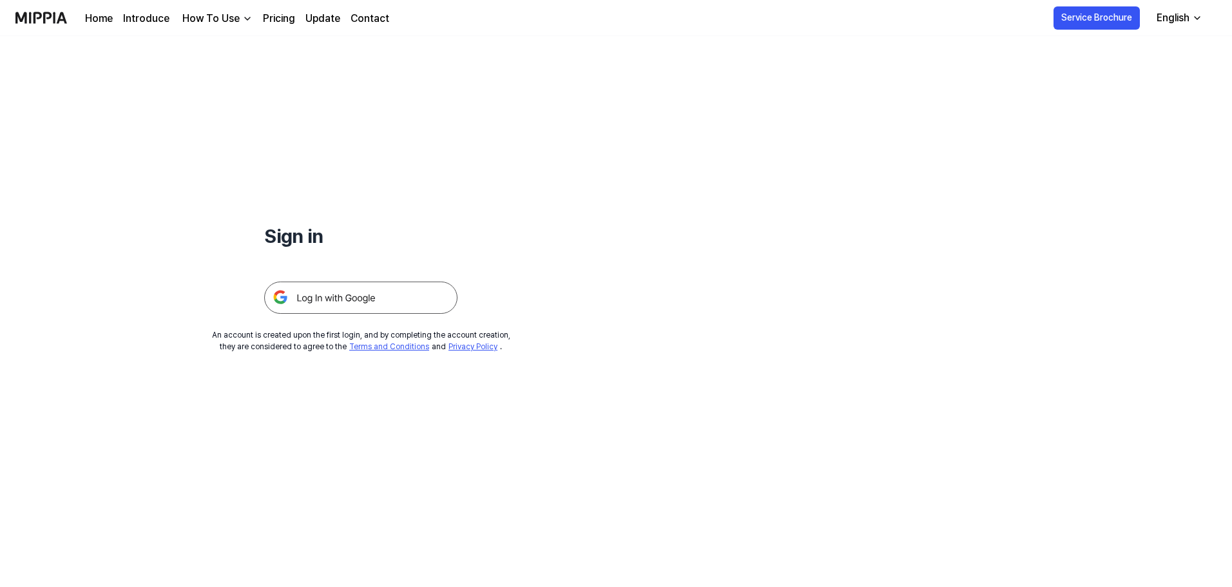
click at [300, 296] on img at bounding box center [360, 297] width 193 height 32
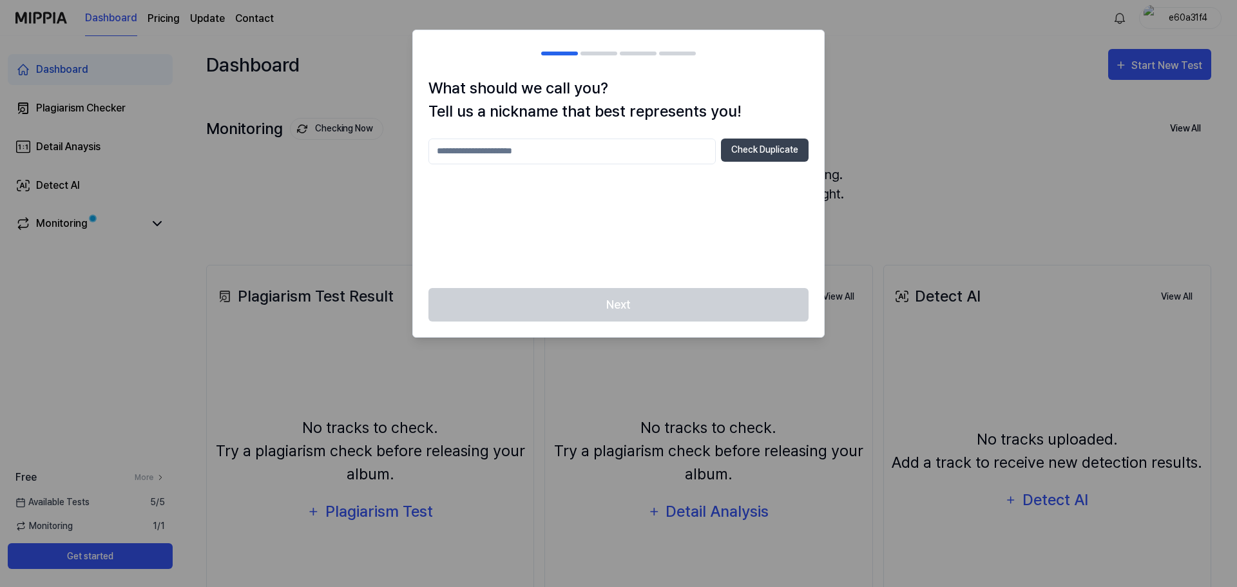
click at [916, 105] on div at bounding box center [618, 293] width 1237 height 587
click at [895, 99] on div at bounding box center [618, 293] width 1237 height 587
click at [611, 59] on h2 at bounding box center [618, 53] width 411 height 46
click at [618, 52] on div at bounding box center [618, 54] width 155 height 4
drag, startPoint x: 677, startPoint y: 53, endPoint x: 694, endPoint y: 113, distance: 63.0
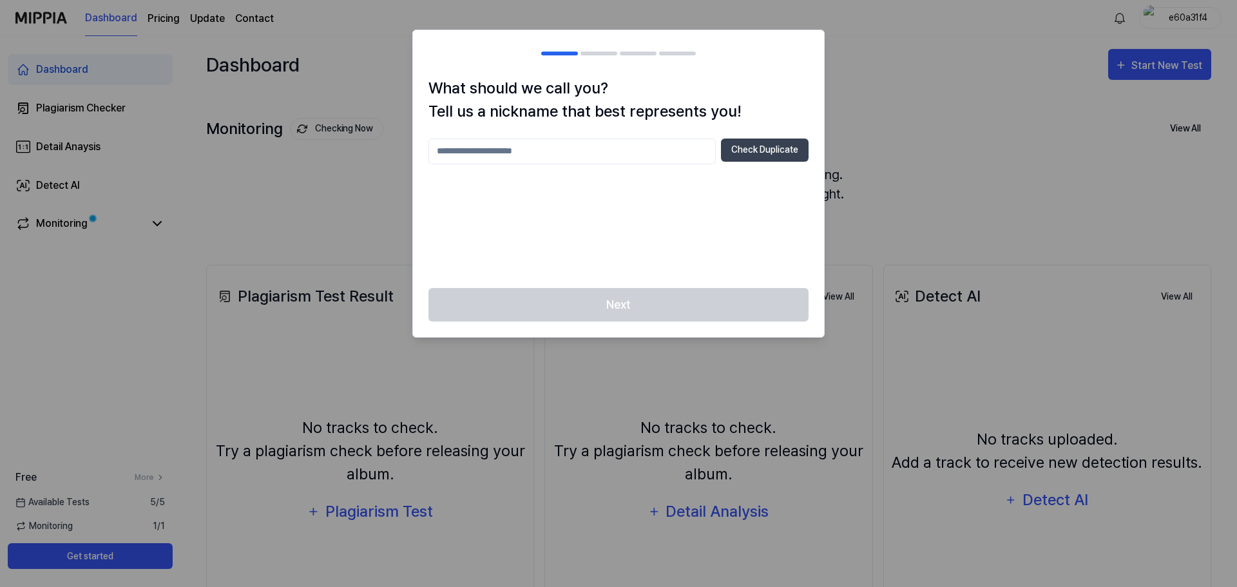
click at [678, 53] on div at bounding box center [677, 54] width 37 height 4
click at [576, 155] on input "text" at bounding box center [571, 151] width 287 height 26
type input "***"
click at [749, 153] on button "Check Duplicate" at bounding box center [765, 149] width 88 height 23
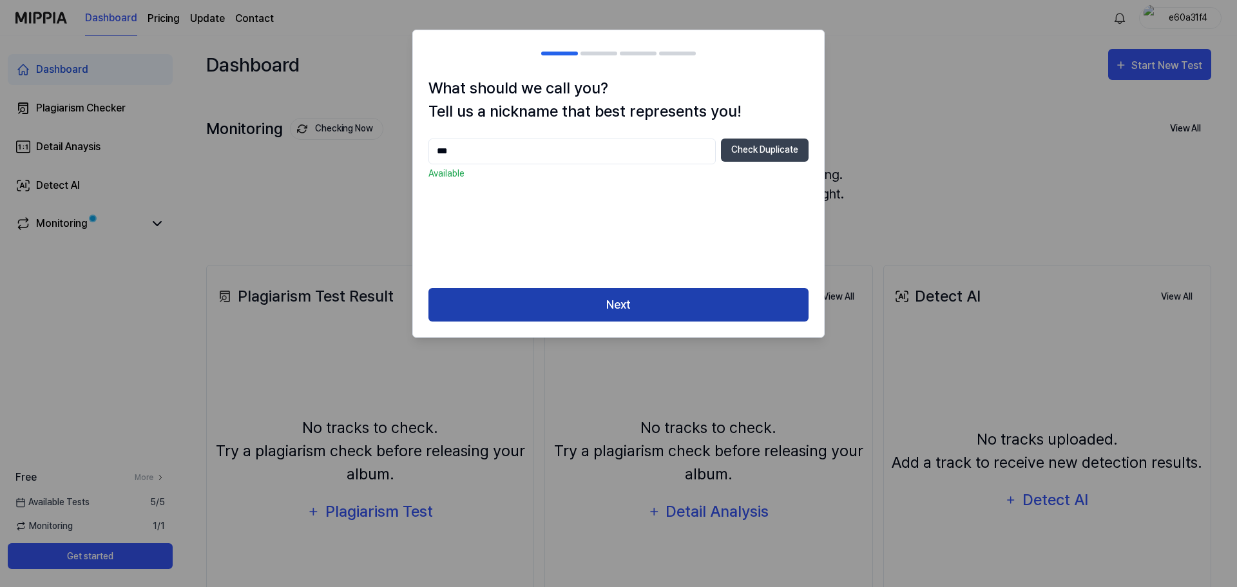
click at [577, 300] on button "Next" at bounding box center [618, 305] width 380 height 34
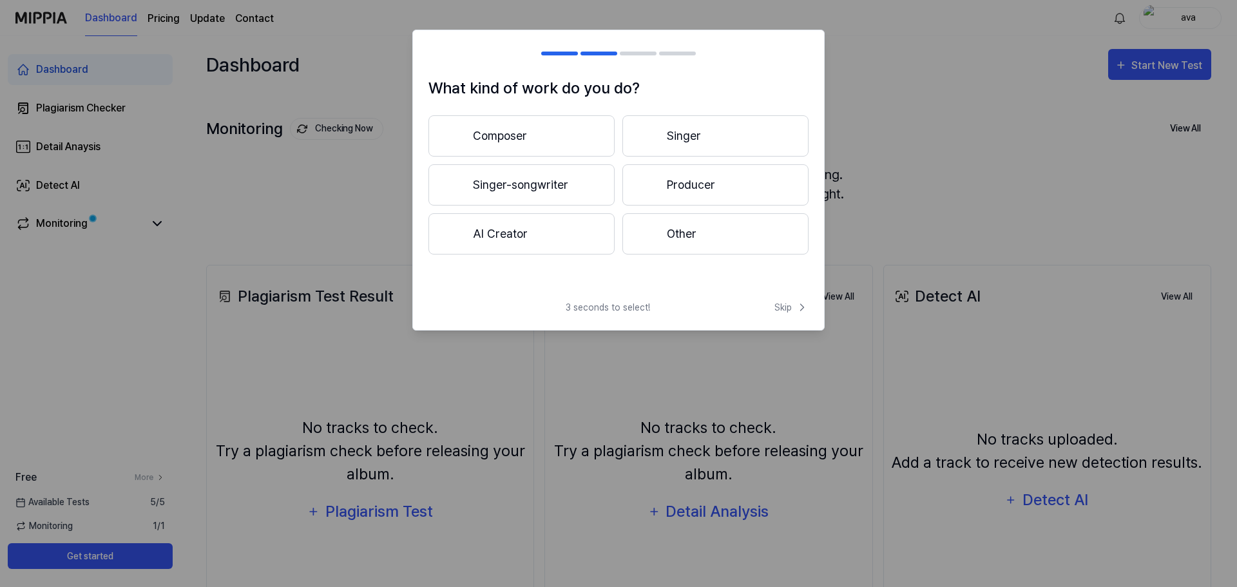
click at [683, 146] on button "Singer" at bounding box center [715, 135] width 186 height 41
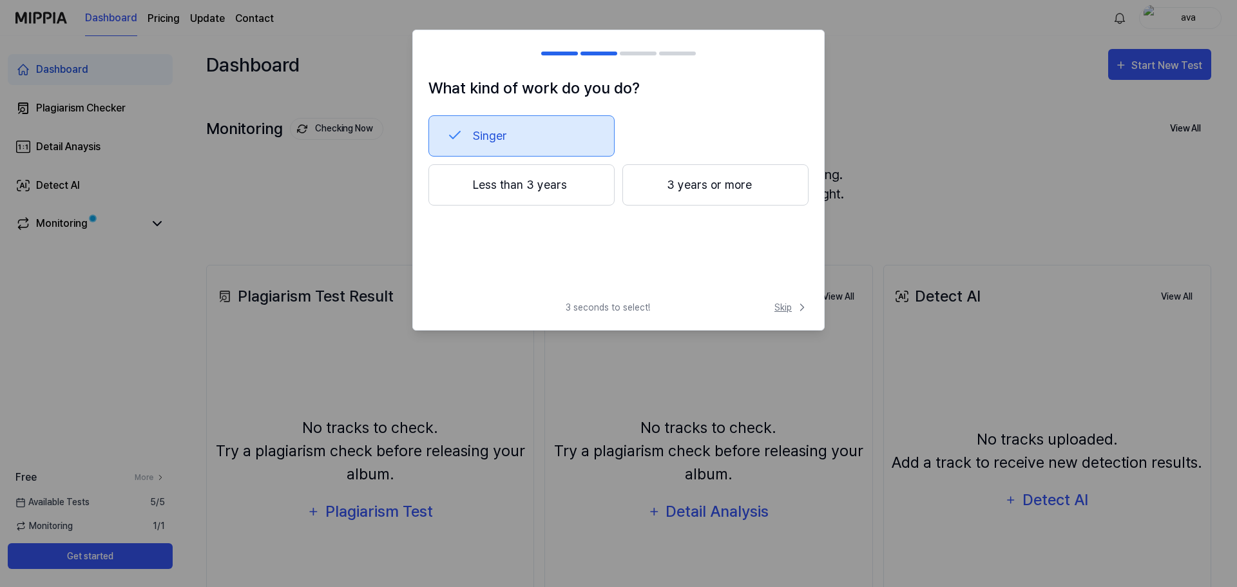
click at [788, 305] on span "Skip" at bounding box center [791, 308] width 34 height 14
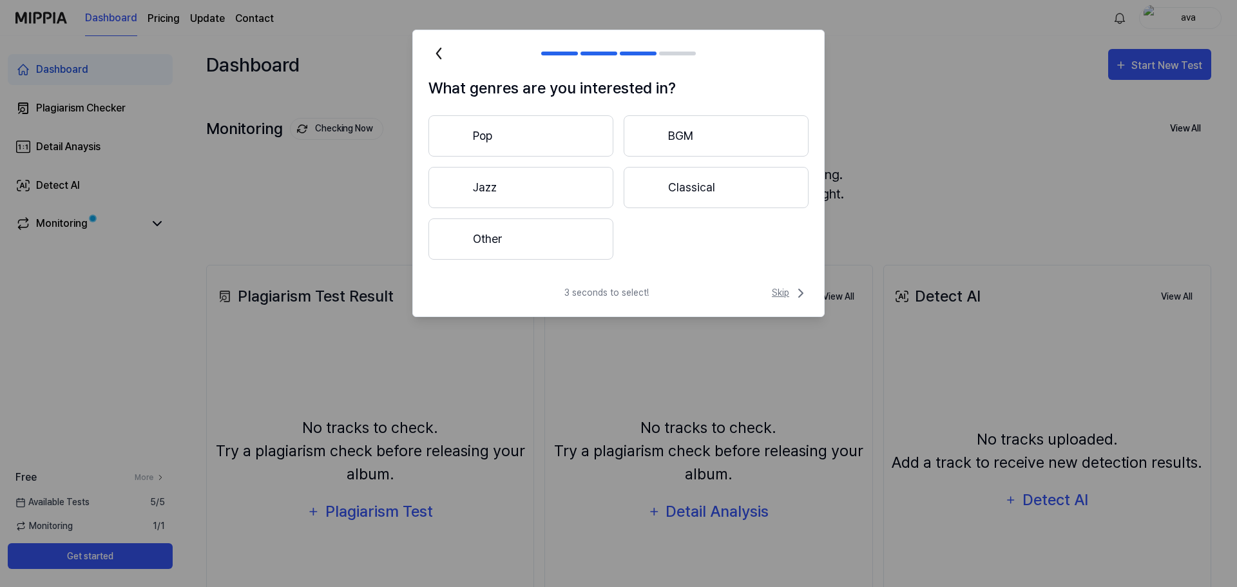
click at [777, 292] on span "Skip" at bounding box center [790, 292] width 37 height 15
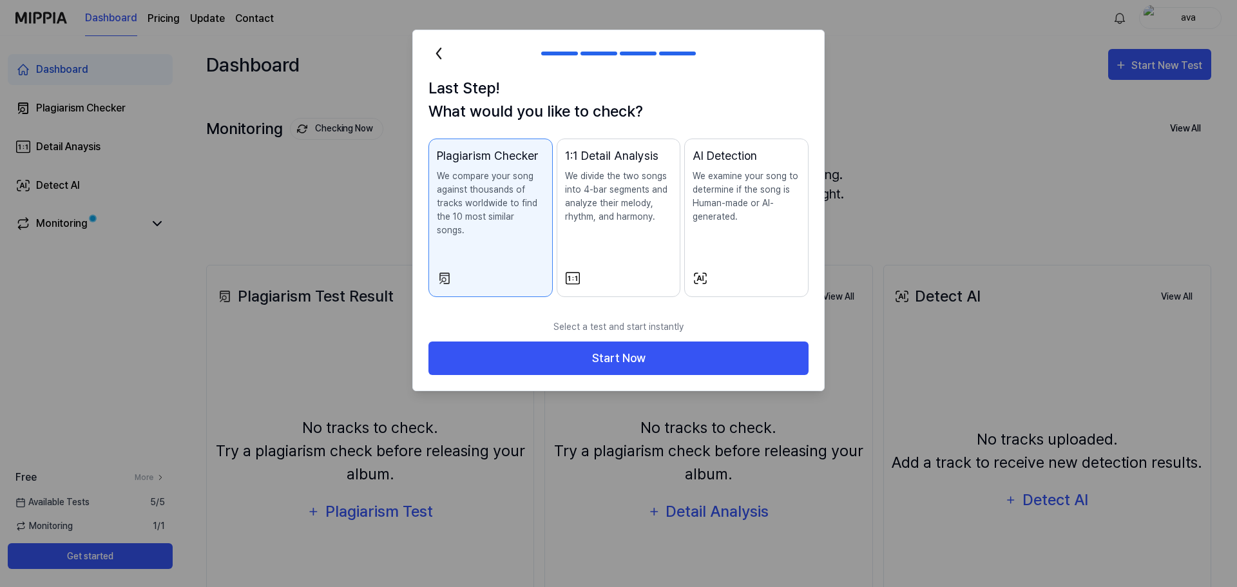
click at [777, 292] on div "Last Step! What would you like to check? Plagiarism Checker We compare your son…" at bounding box center [618, 195] width 411 height 236
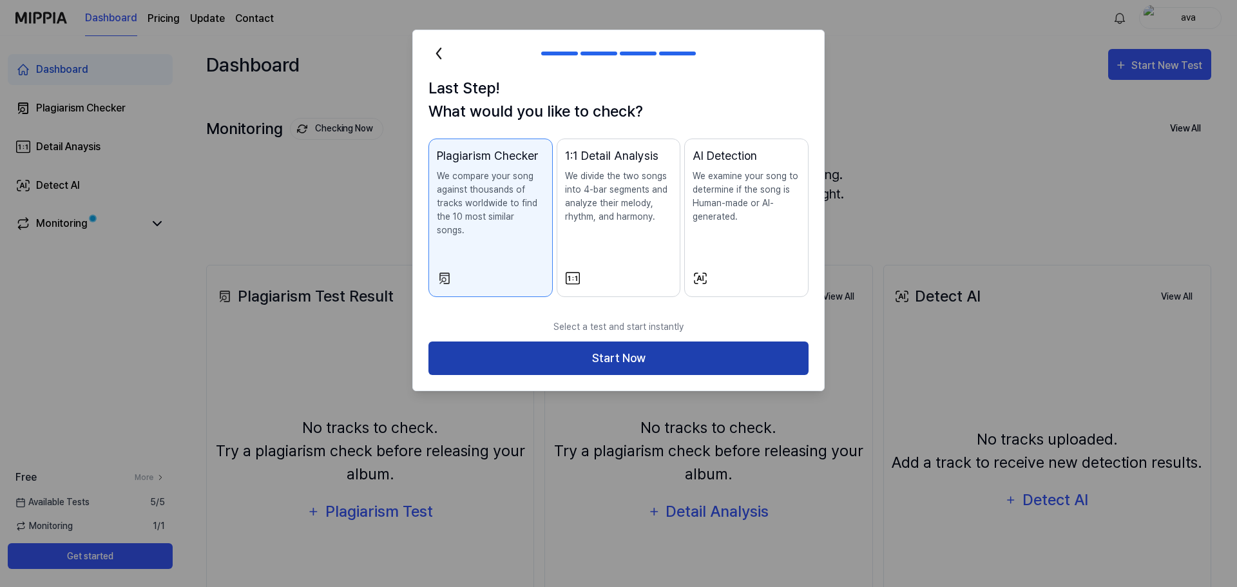
click at [717, 341] on button "Start Now" at bounding box center [618, 358] width 380 height 34
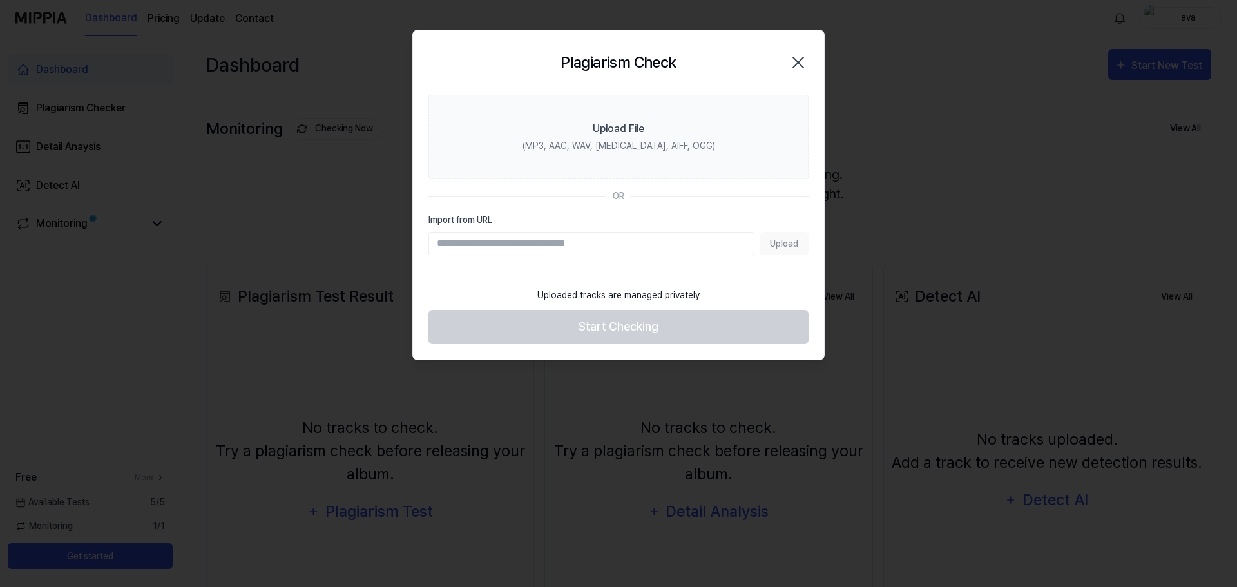
click at [806, 65] on icon "button" at bounding box center [798, 62] width 21 height 21
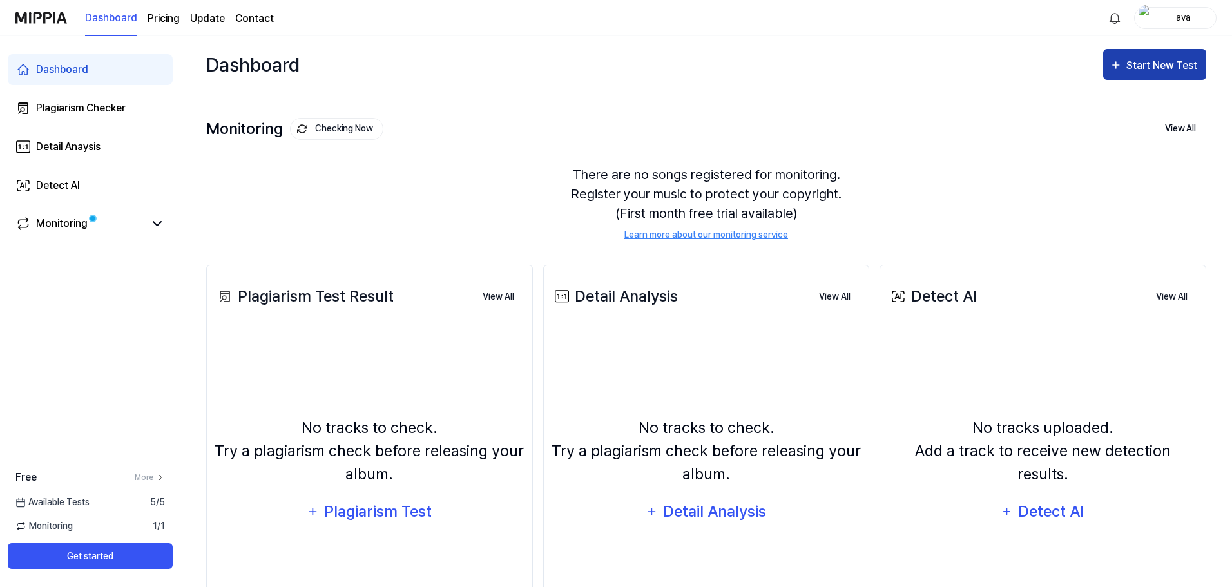
click at [1137, 62] on div "Start New Test" at bounding box center [1162, 65] width 73 height 17
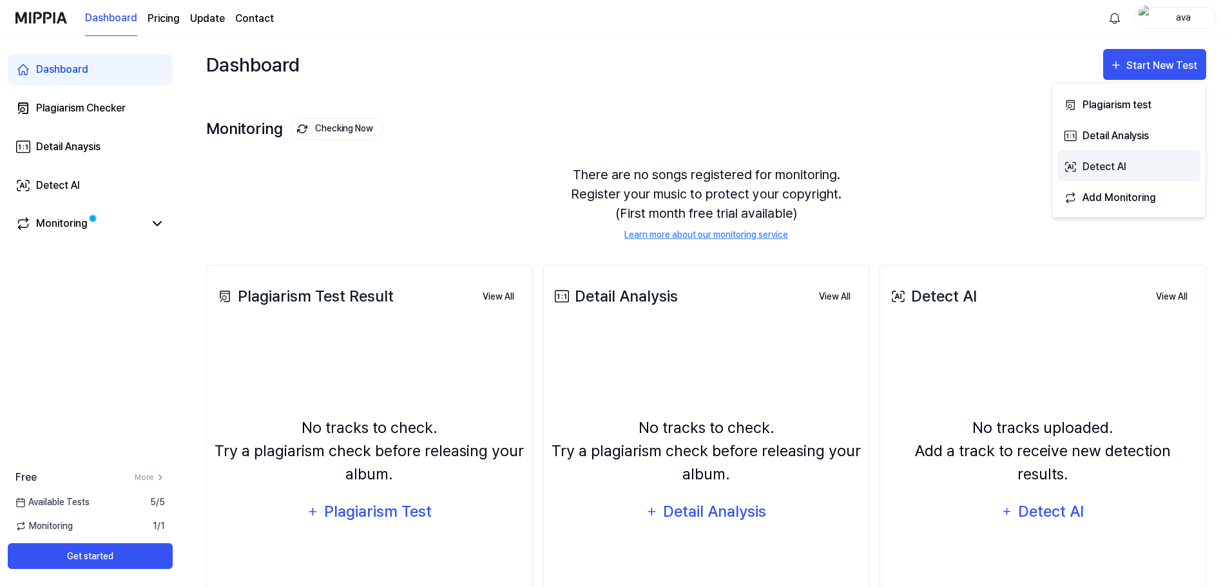
click at [1164, 164] on div "Detect AI" at bounding box center [1138, 166] width 112 height 17
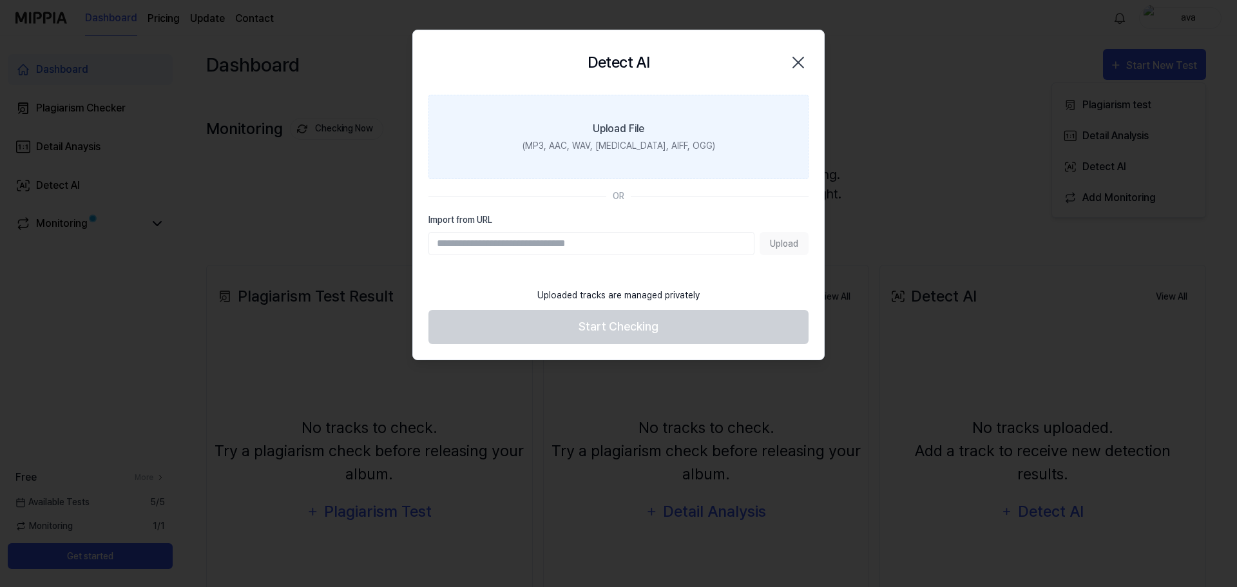
click at [564, 149] on div "(MP3, AAC, WAV, [MEDICAL_DATA], AIFF, OGG)" at bounding box center [618, 146] width 193 height 14
click at [0, 0] on input "Upload File (MP3, AAC, WAV, [MEDICAL_DATA], AIFF, OGG)" at bounding box center [0, 0] width 0 height 0
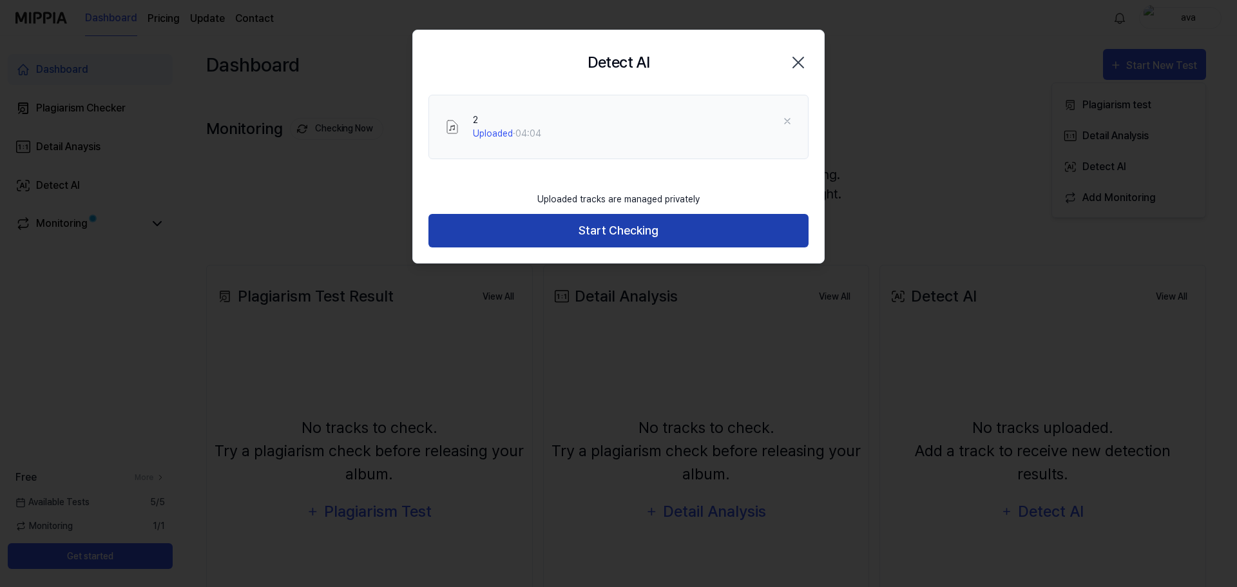
click at [594, 235] on button "Start Checking" at bounding box center [618, 231] width 380 height 34
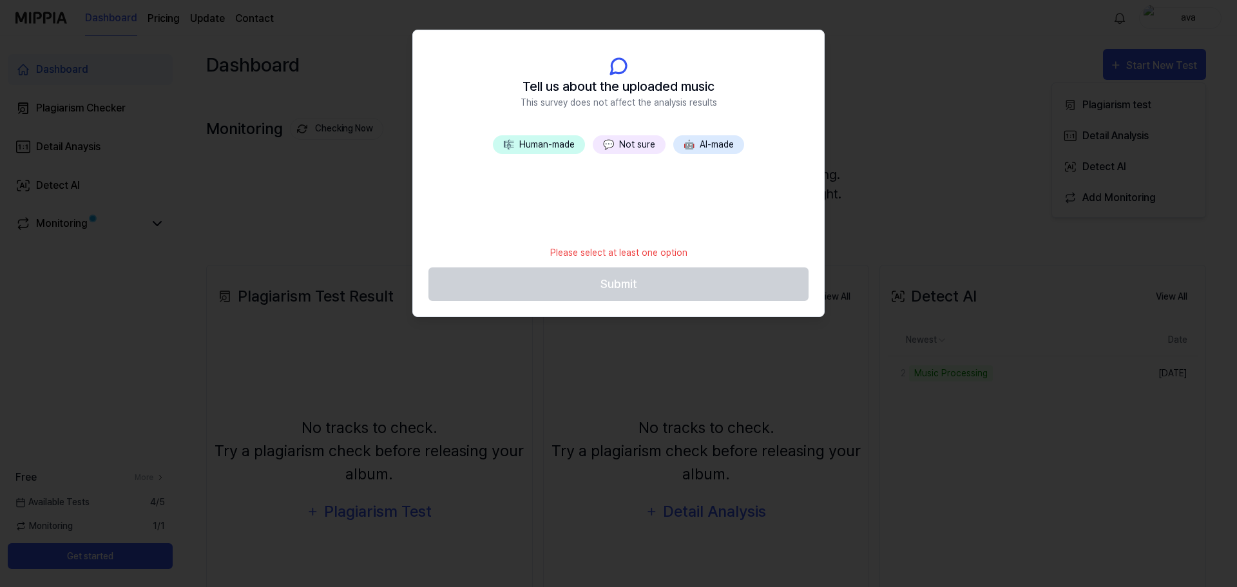
click at [703, 147] on button "🤖 AI-made" at bounding box center [708, 144] width 71 height 19
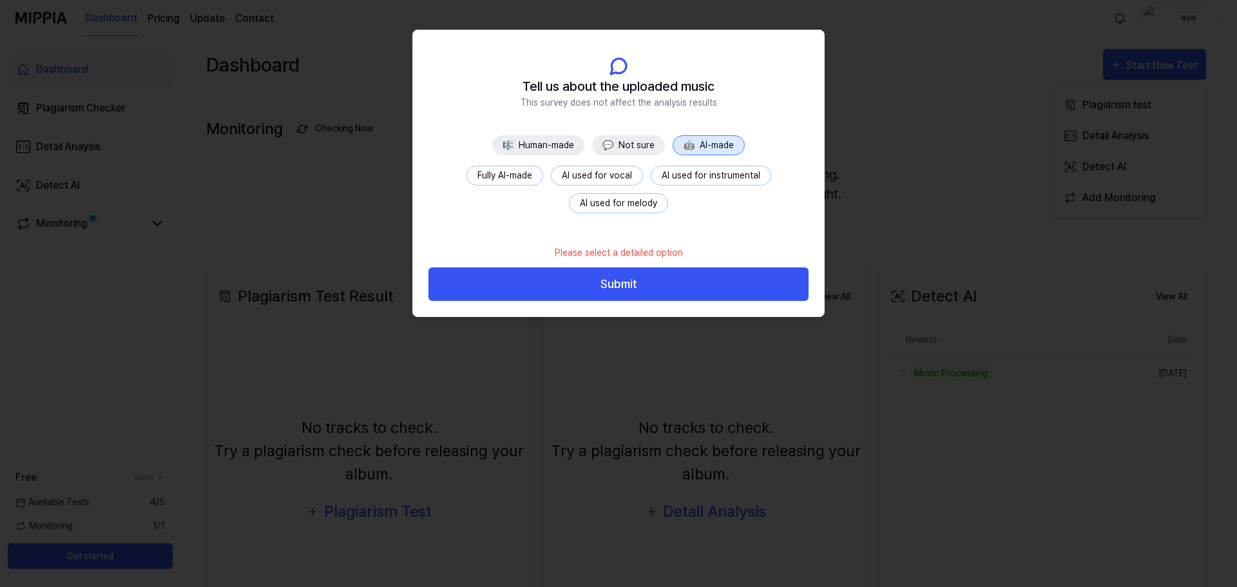
click at [611, 207] on button "AI used for melody" at bounding box center [618, 203] width 99 height 20
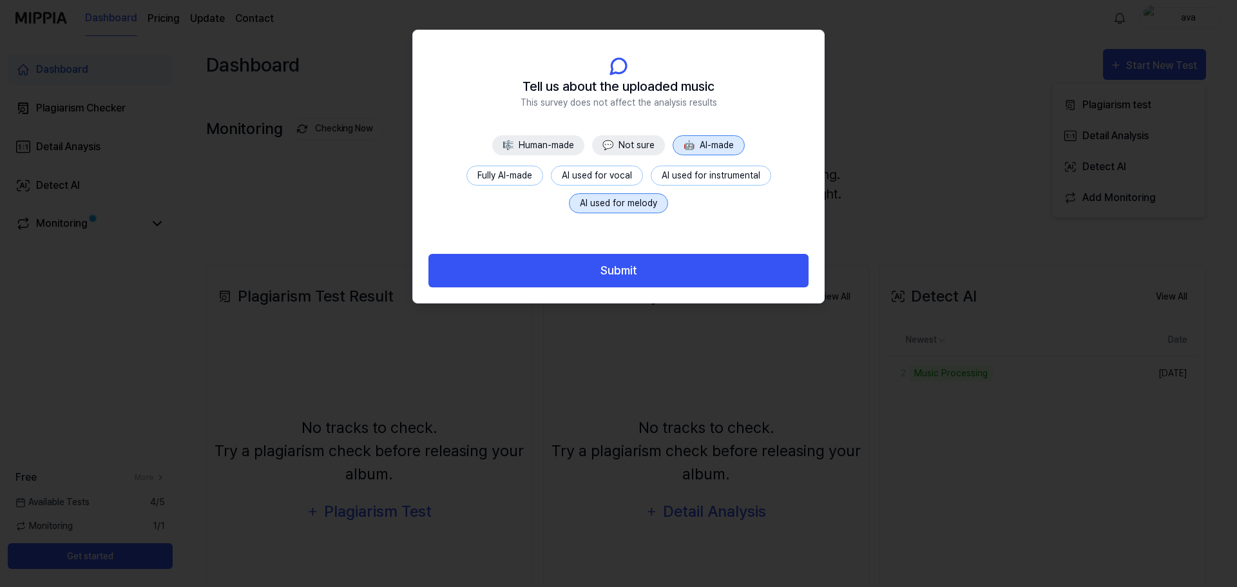
click at [519, 166] on button "Fully AI-made" at bounding box center [504, 176] width 77 height 20
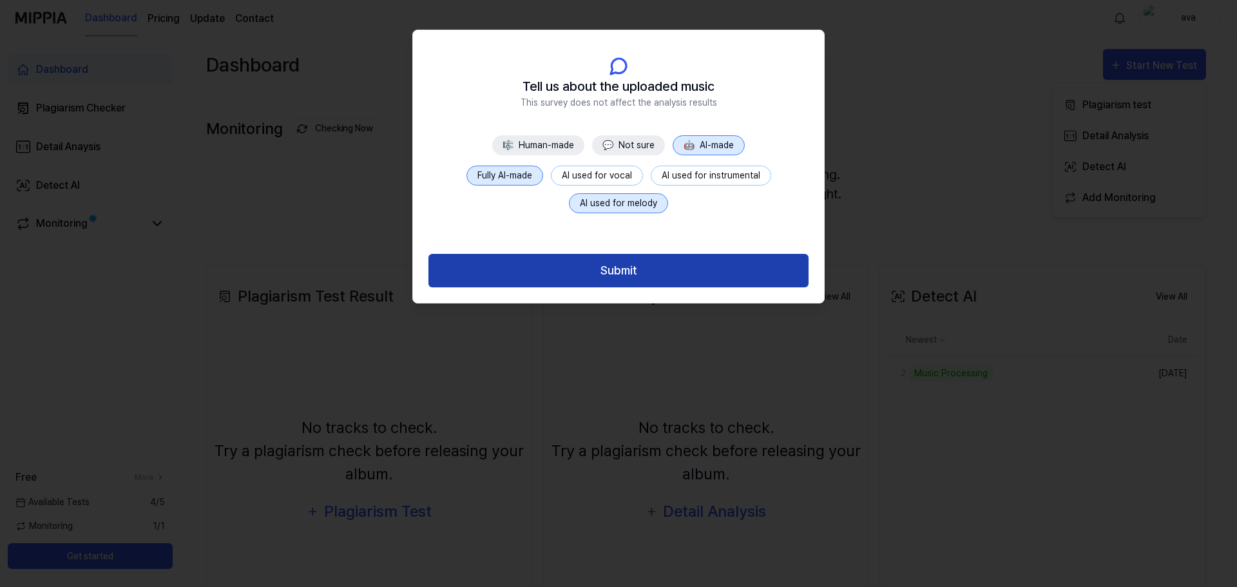
click at [553, 256] on button "Submit" at bounding box center [618, 271] width 380 height 34
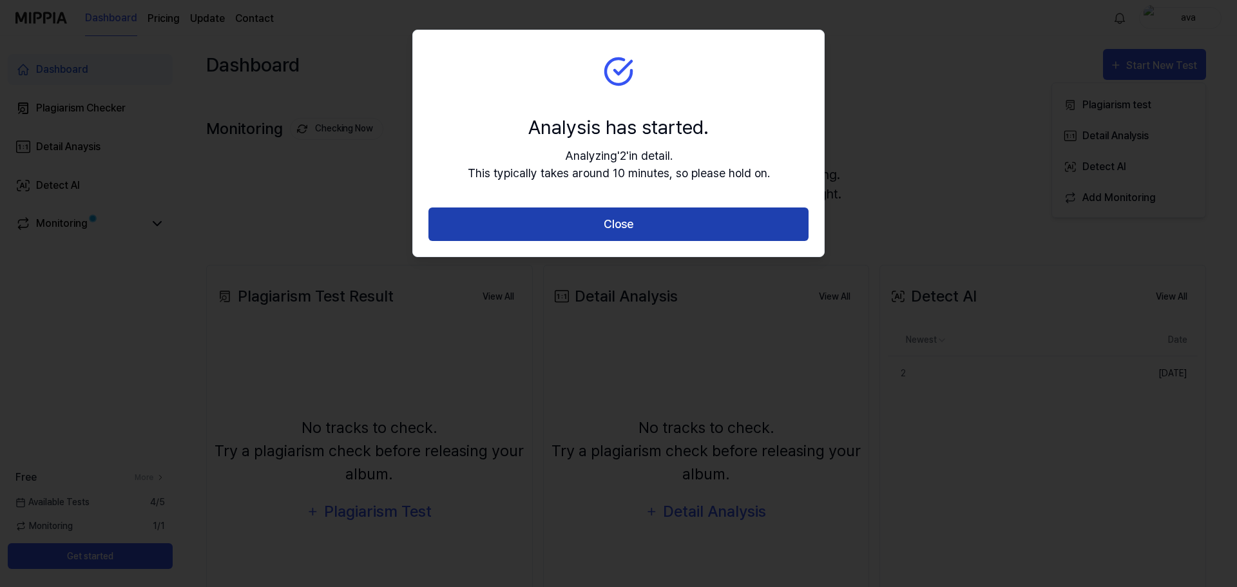
click at [548, 229] on button "Close" at bounding box center [618, 224] width 380 height 34
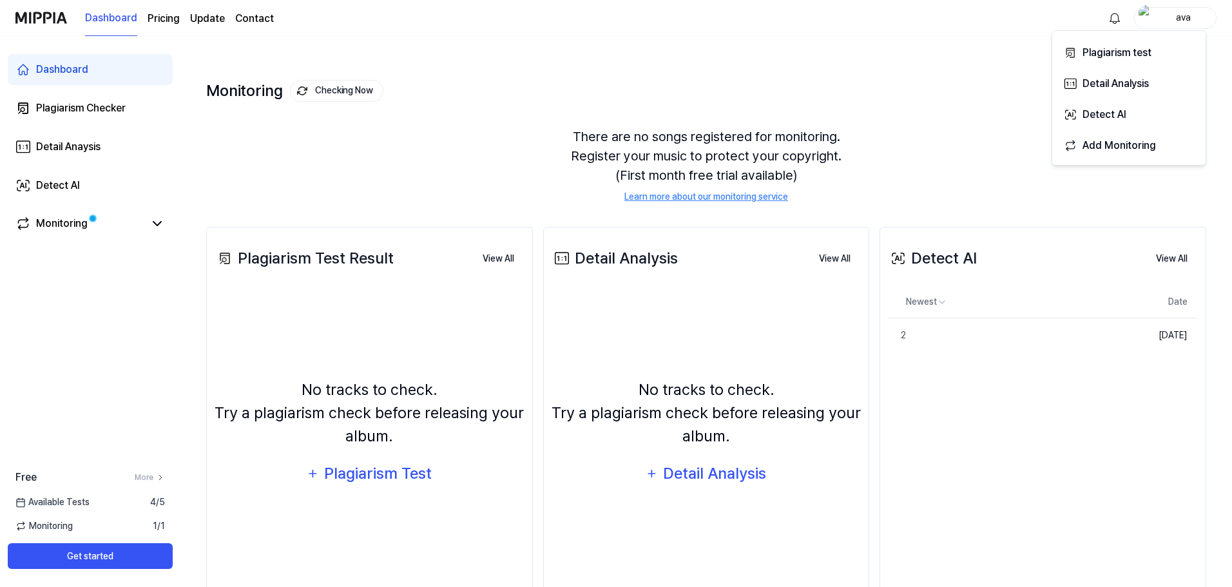
scroll to position [73, 0]
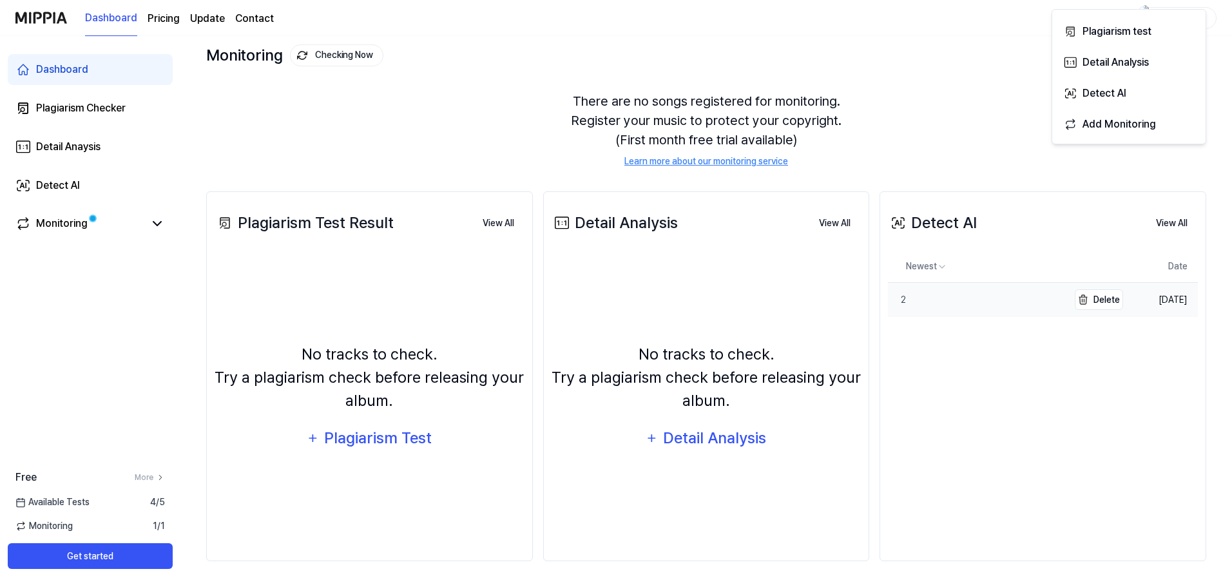
click at [976, 300] on link "2" at bounding box center [978, 300] width 180 height 34
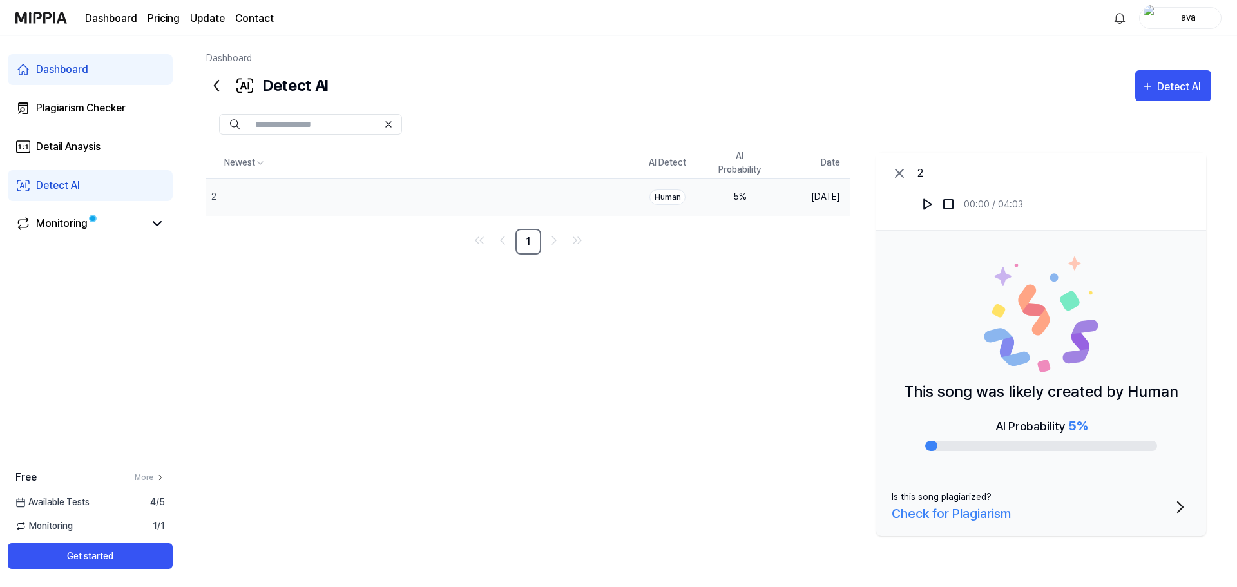
click at [663, 356] on div "Newest AI Detect AI Probability Date 2 Delete Human 5 % [DATE] 1 2 00:00 / 04:0…" at bounding box center [708, 345] width 1005 height 394
click at [896, 178] on icon at bounding box center [899, 173] width 15 height 15
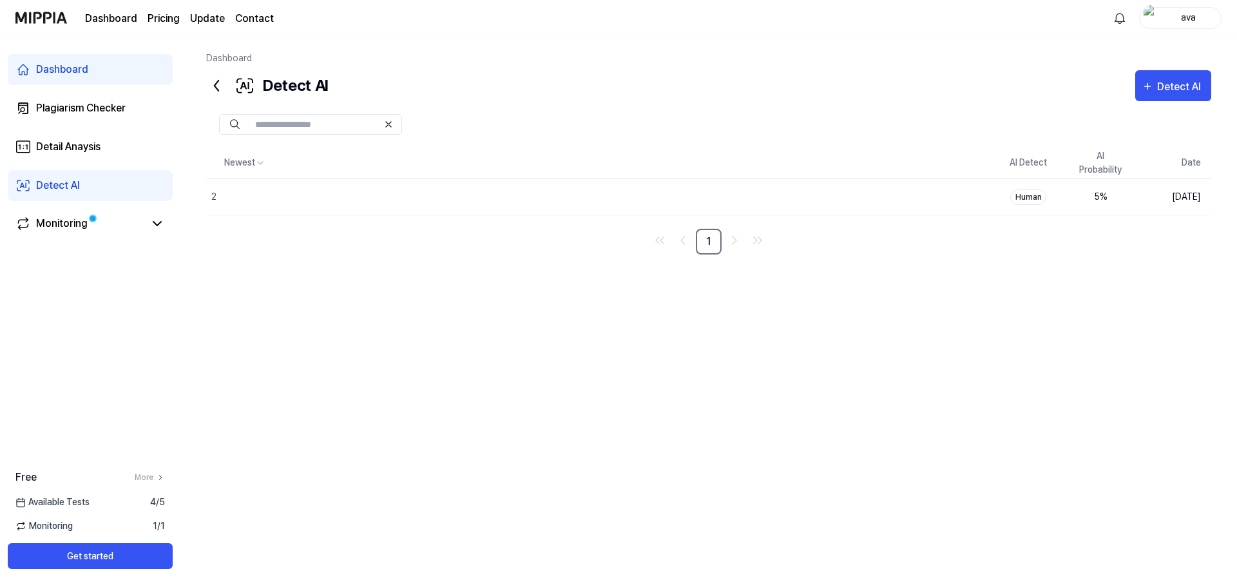
click at [386, 122] on icon at bounding box center [388, 124] width 5 height 5
click at [219, 86] on icon at bounding box center [216, 85] width 21 height 21
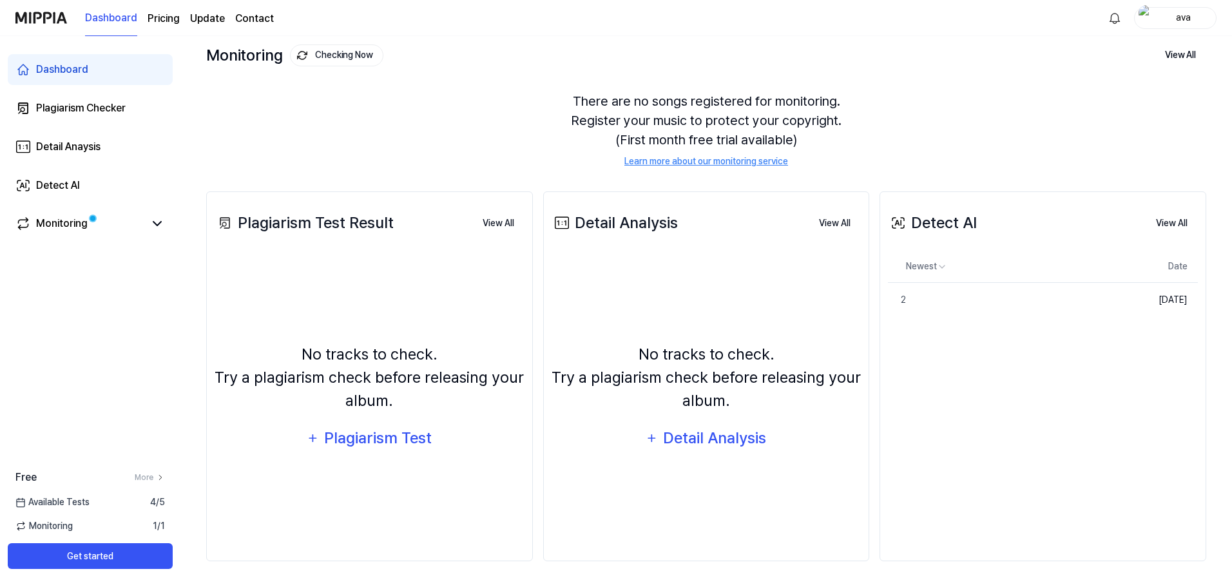
scroll to position [9, 0]
